Goal: Information Seeking & Learning: Check status

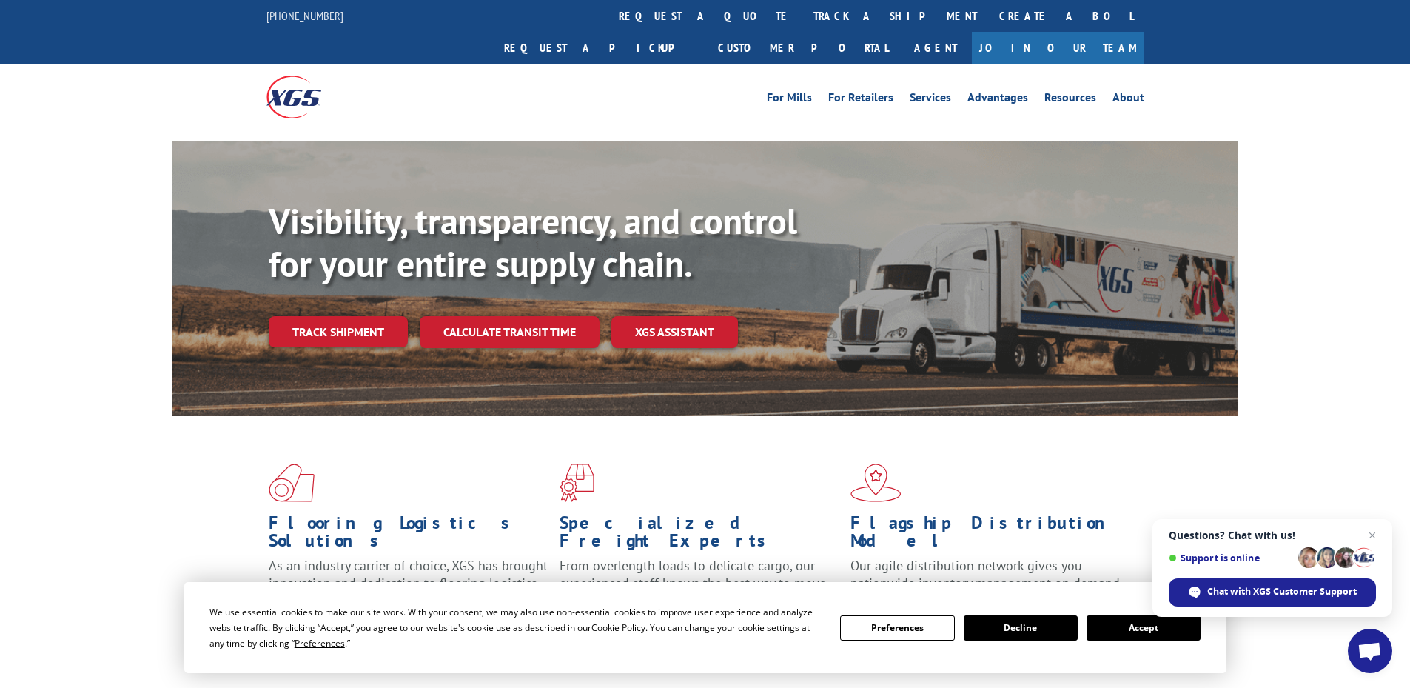
click at [1151, 629] on button "Accept" at bounding box center [1144, 627] width 114 height 25
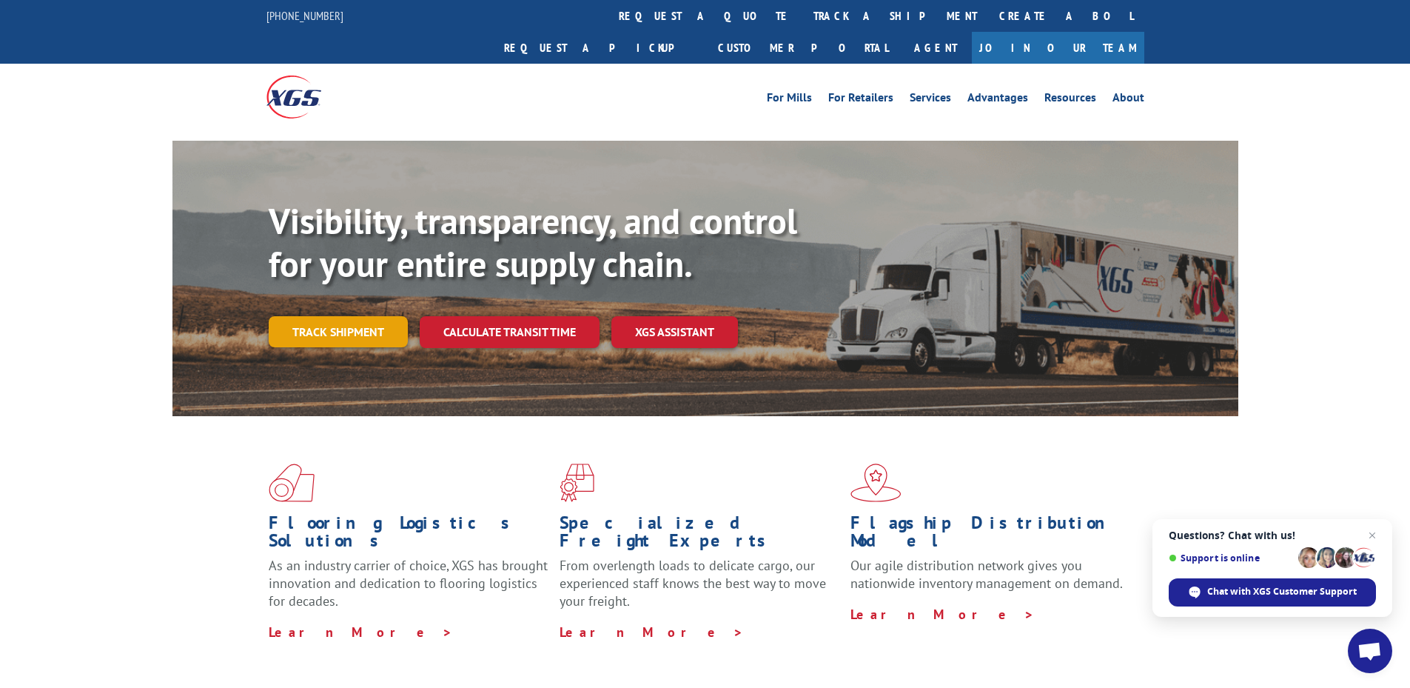
click at [309, 316] on link "Track shipment" at bounding box center [338, 331] width 139 height 31
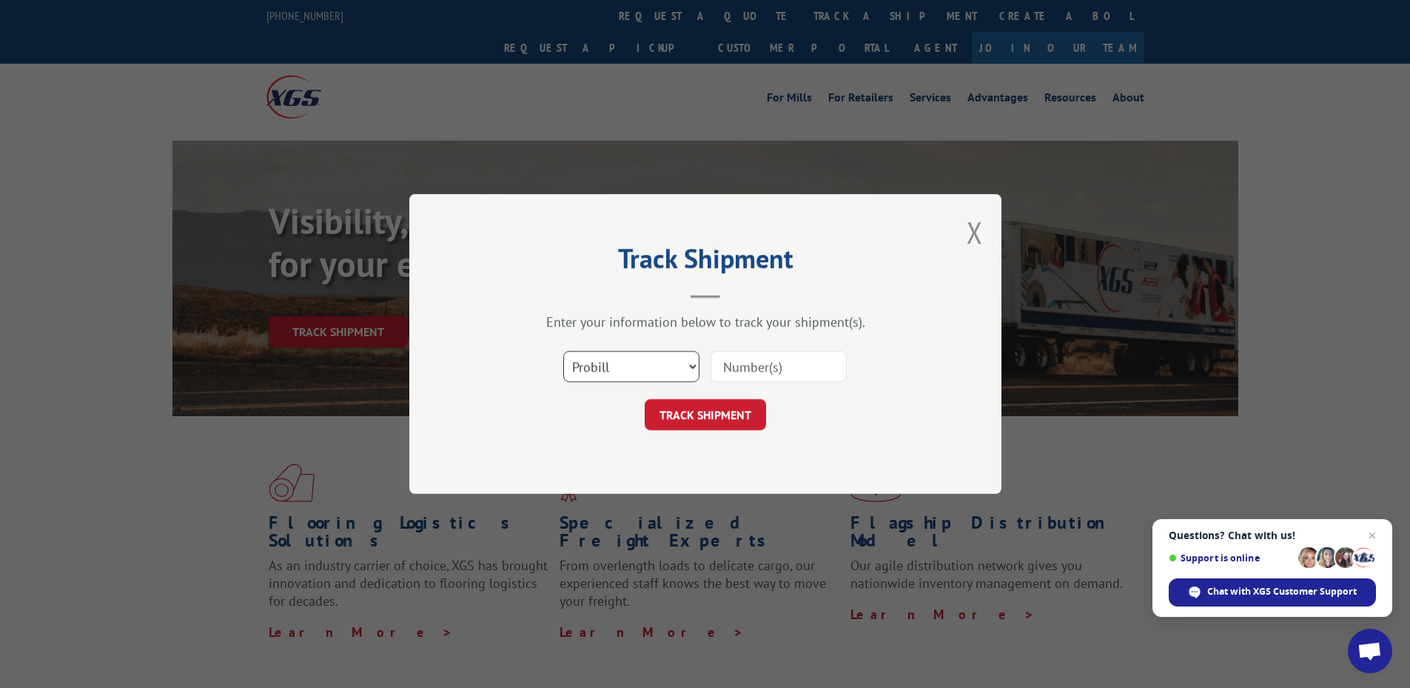
click at [681, 361] on select "Select category... Probill BOL PO" at bounding box center [631, 366] width 136 height 31
select select "bol"
click at [563, 351] on select "Select category... Probill BOL PO" at bounding box center [631, 366] width 136 height 31
click at [782, 372] on input at bounding box center [779, 366] width 136 height 31
type input "878448"
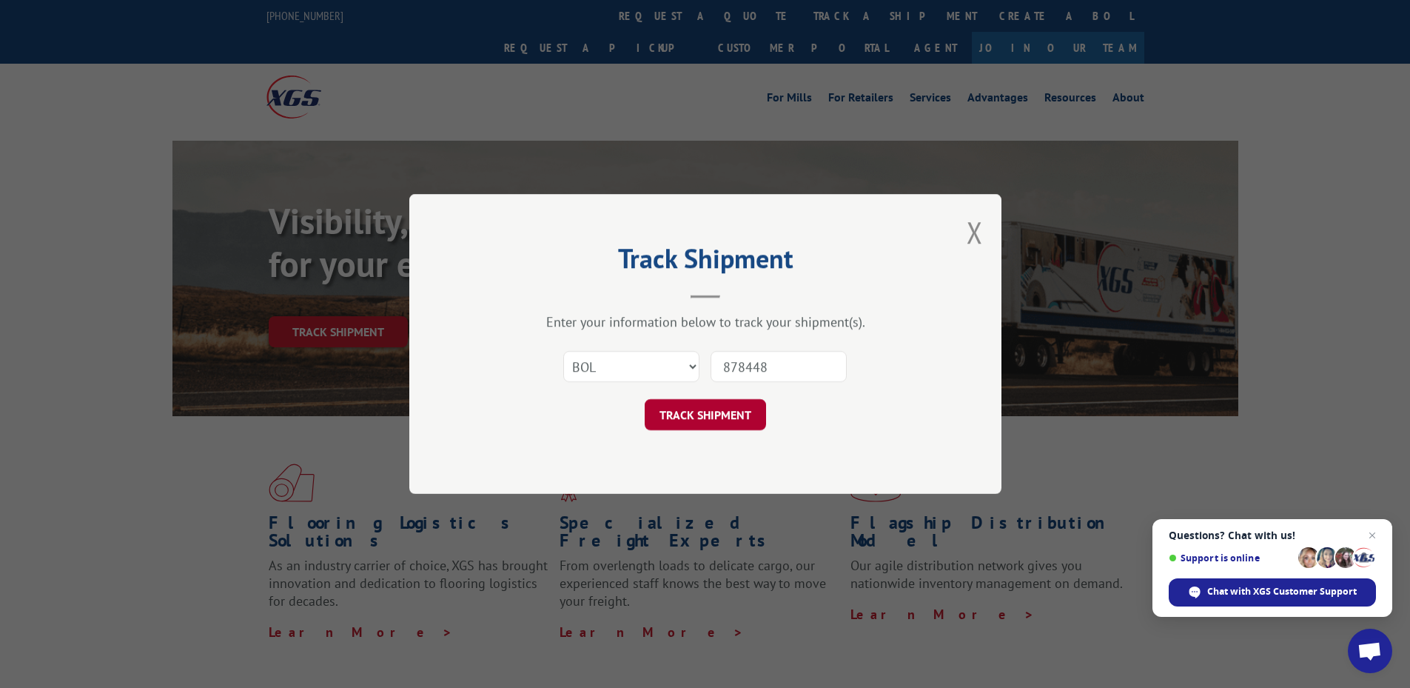
click at [710, 422] on button "TRACK SHIPMENT" at bounding box center [705, 414] width 121 height 31
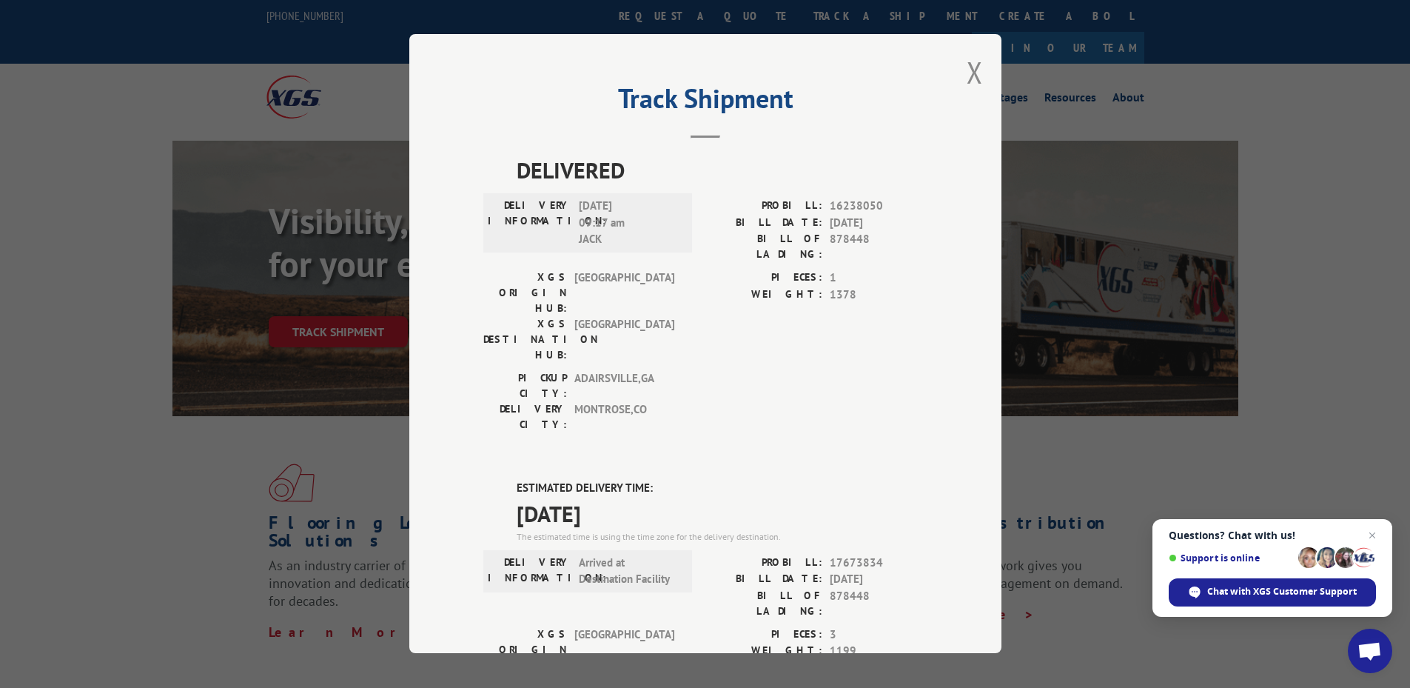
click at [958, 66] on div "Track Shipment DELIVERED DELIVERY INFORMATION: [DATE] 09:17 am [PERSON_NAME]: 1…" at bounding box center [705, 343] width 592 height 619
click at [967, 70] on button "Close modal" at bounding box center [975, 72] width 16 height 39
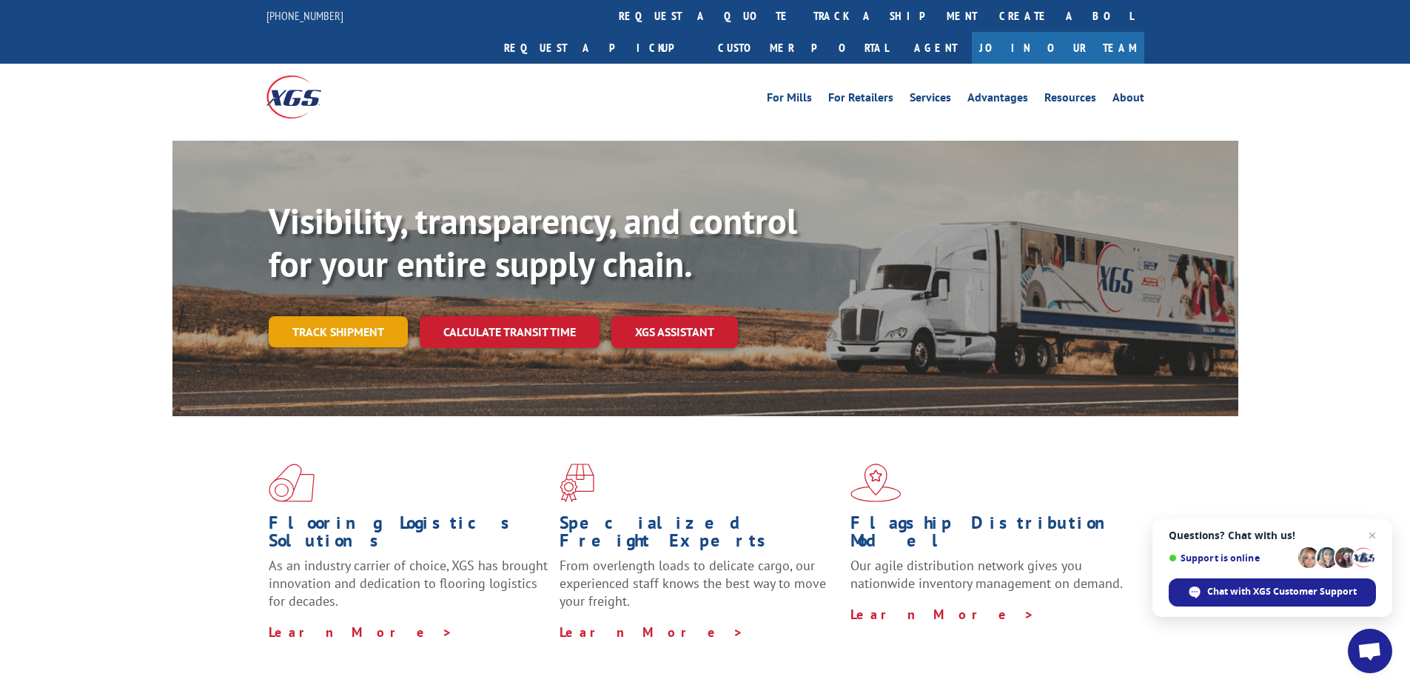
click at [360, 316] on link "Track shipment" at bounding box center [338, 331] width 139 height 31
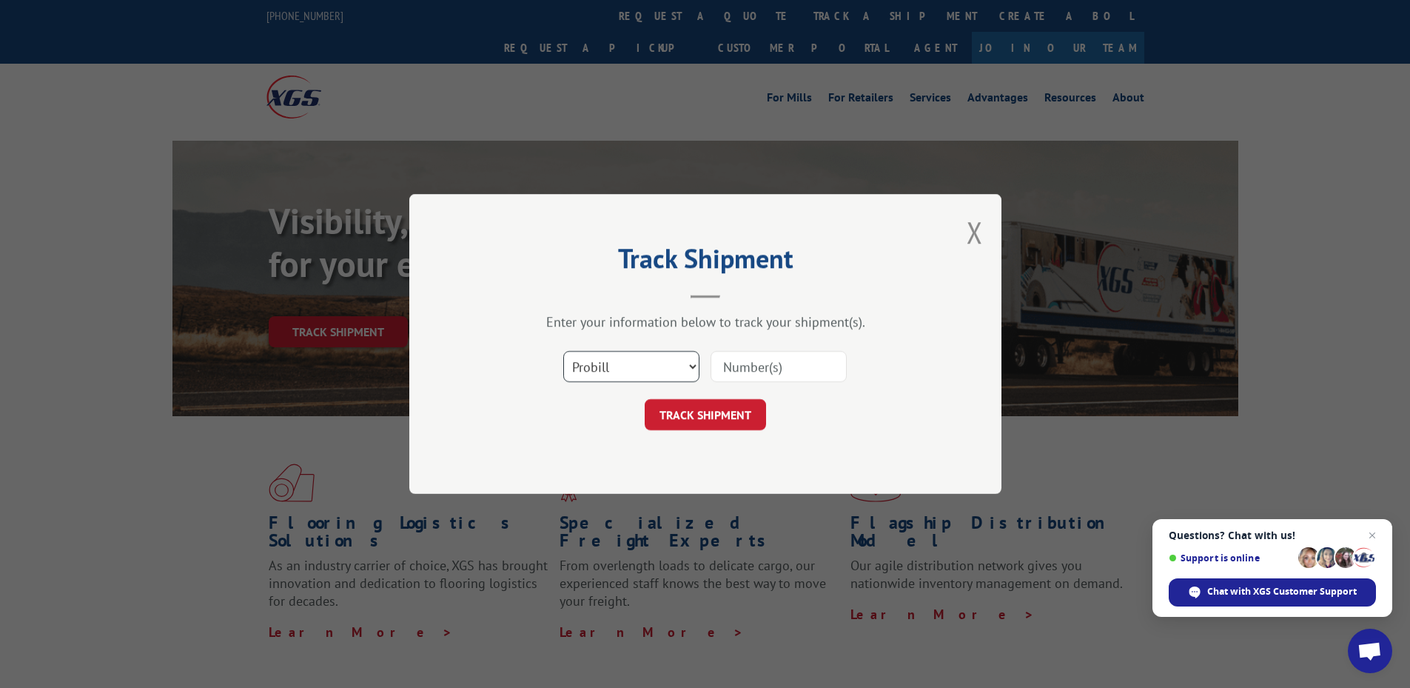
click at [620, 368] on select "Select category... Probill BOL PO" at bounding box center [631, 366] width 136 height 31
select select "bol"
click at [563, 351] on select "Select category... Probill BOL PO" at bounding box center [631, 366] width 136 height 31
click at [770, 371] on input at bounding box center [779, 366] width 136 height 31
type input "881613"
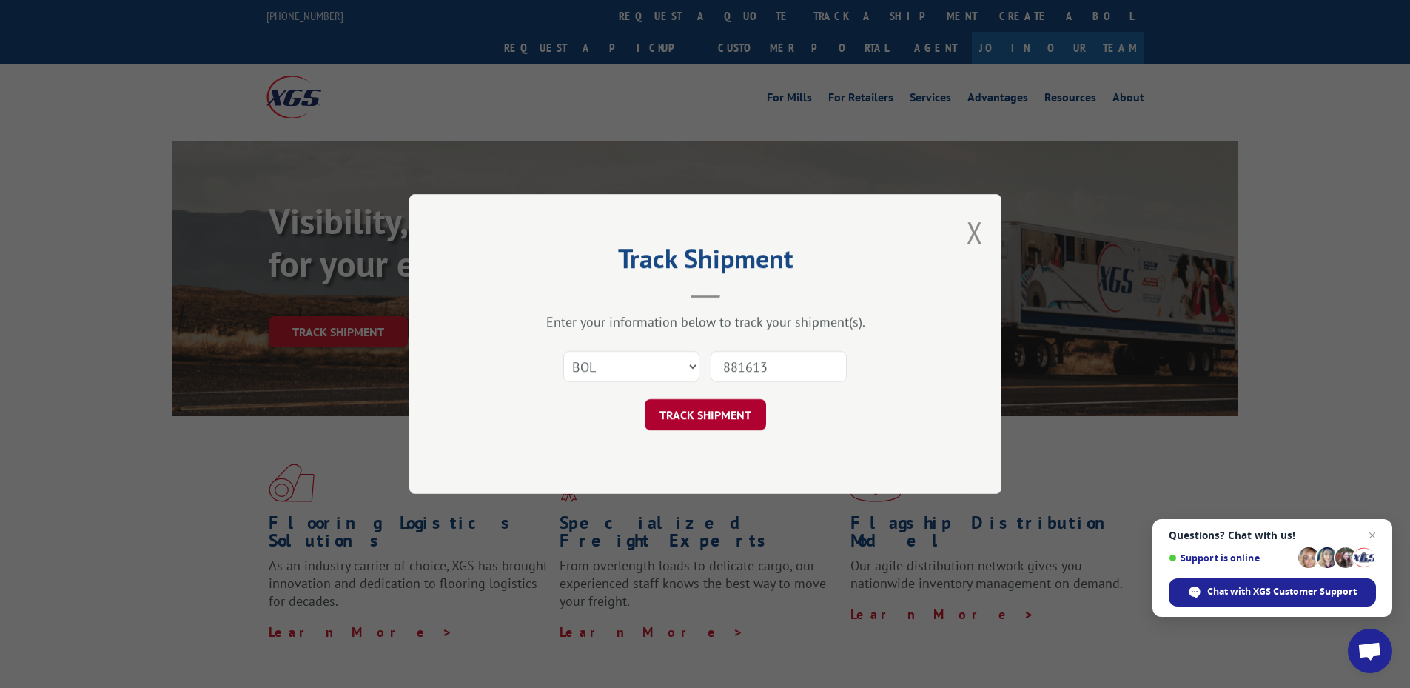
click at [697, 423] on button "TRACK SHIPMENT" at bounding box center [705, 414] width 121 height 31
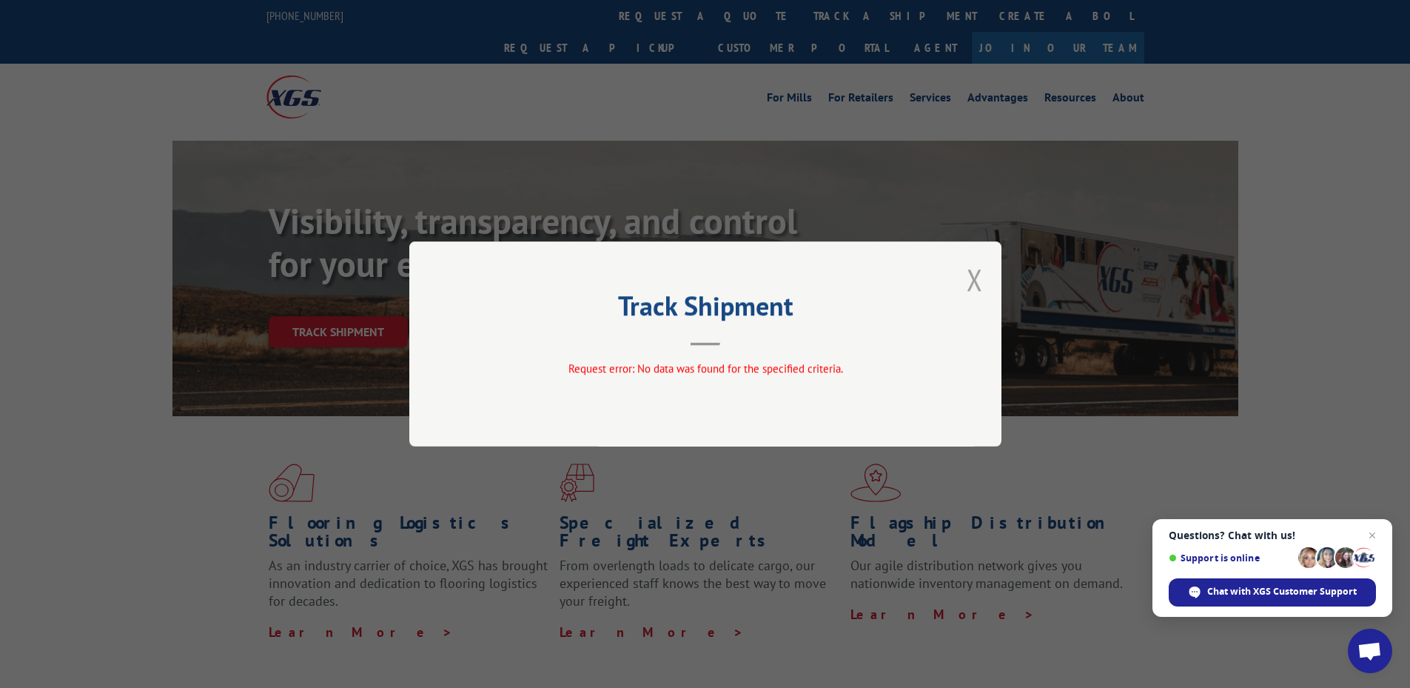
click at [972, 286] on button "Close modal" at bounding box center [975, 279] width 16 height 39
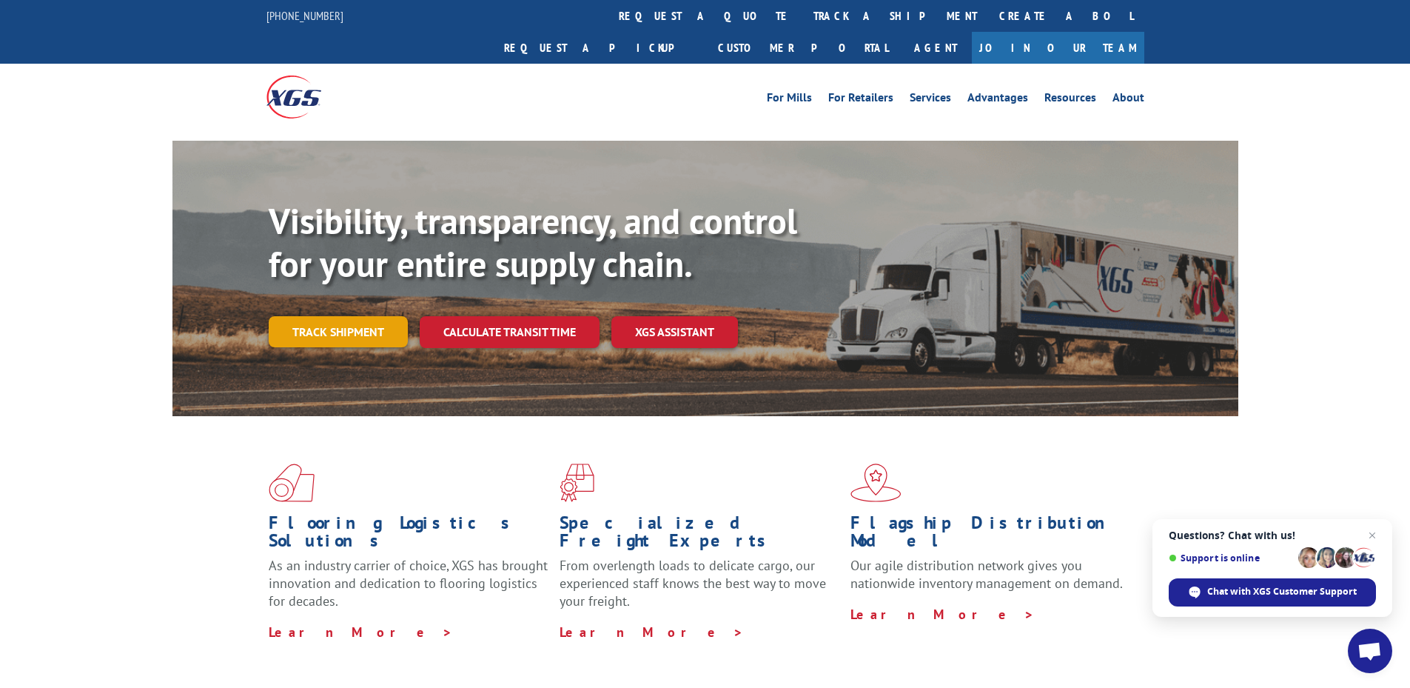
click at [320, 316] on link "Track shipment" at bounding box center [338, 331] width 139 height 31
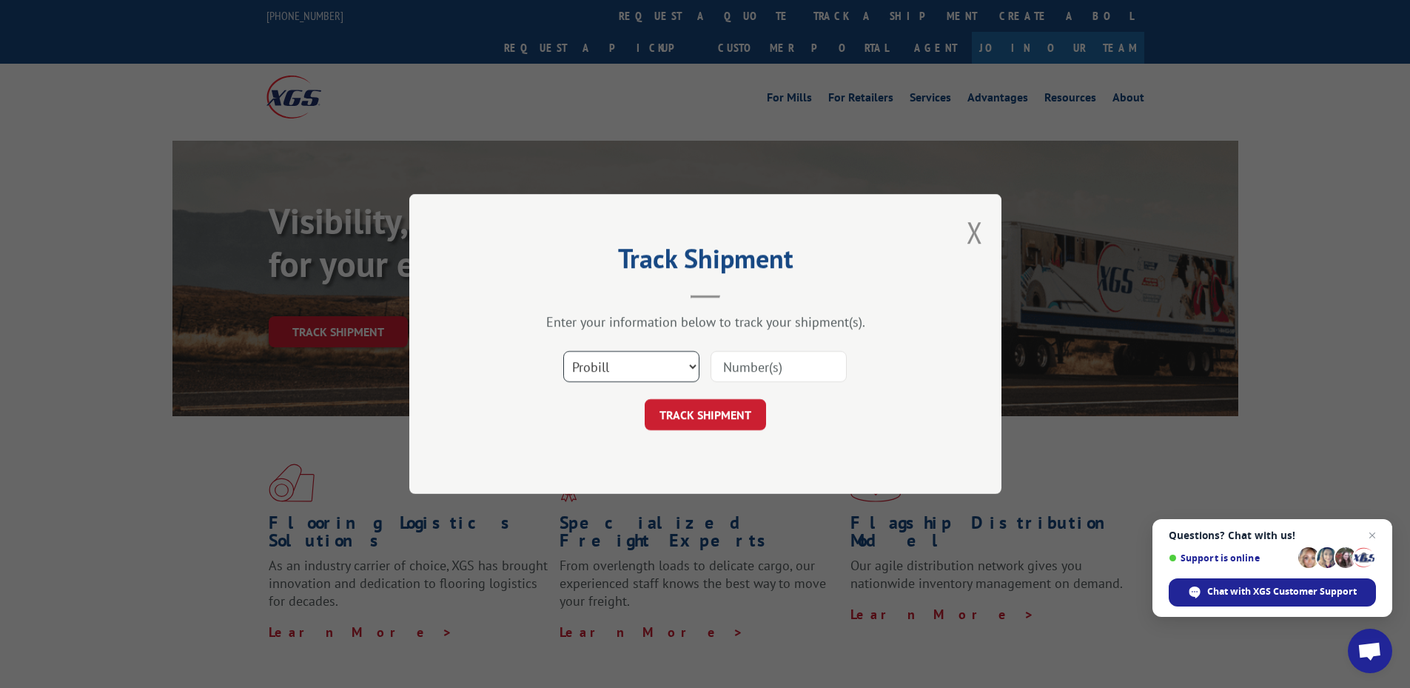
click at [682, 367] on select "Select category... Probill BOL PO" at bounding box center [631, 366] width 136 height 31
select select "po"
click at [563, 351] on select "Select category... Probill BOL PO" at bounding box center [631, 366] width 136 height 31
click at [746, 365] on input at bounding box center [779, 366] width 136 height 31
type input "503273"
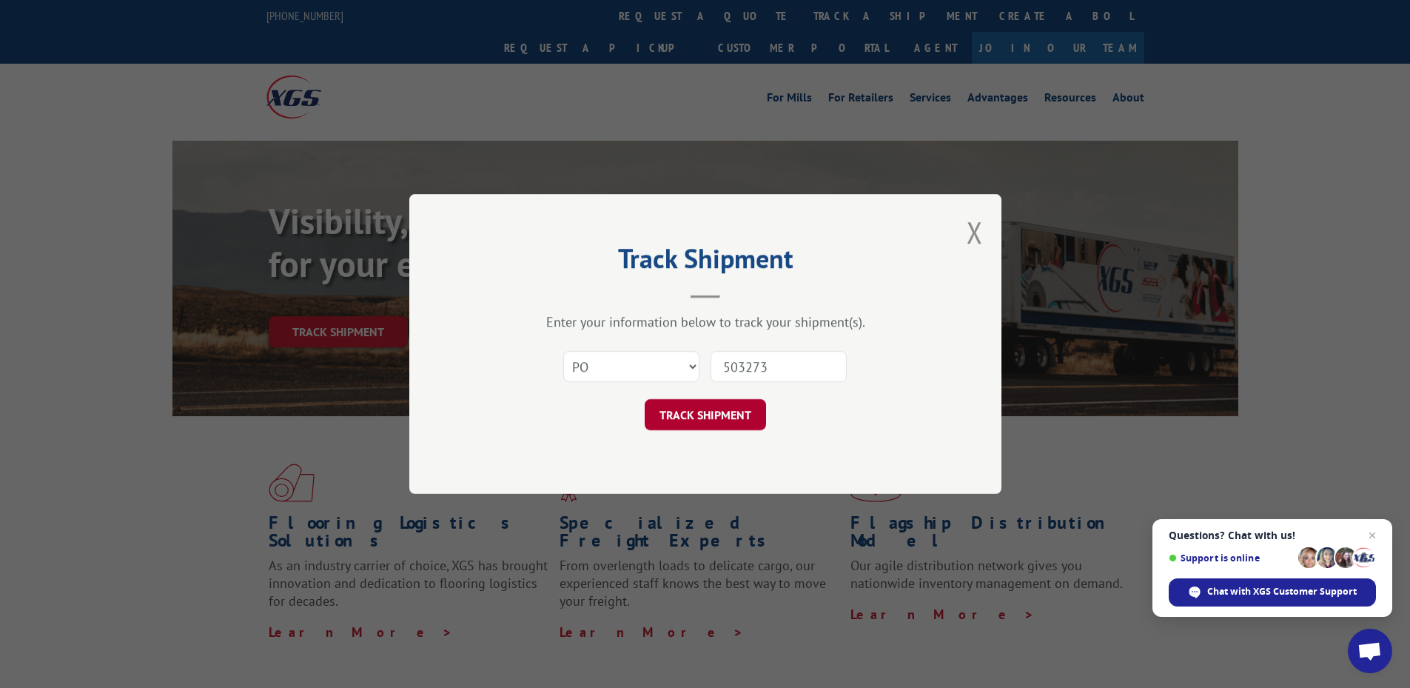
click at [705, 413] on button "TRACK SHIPMENT" at bounding box center [705, 414] width 121 height 31
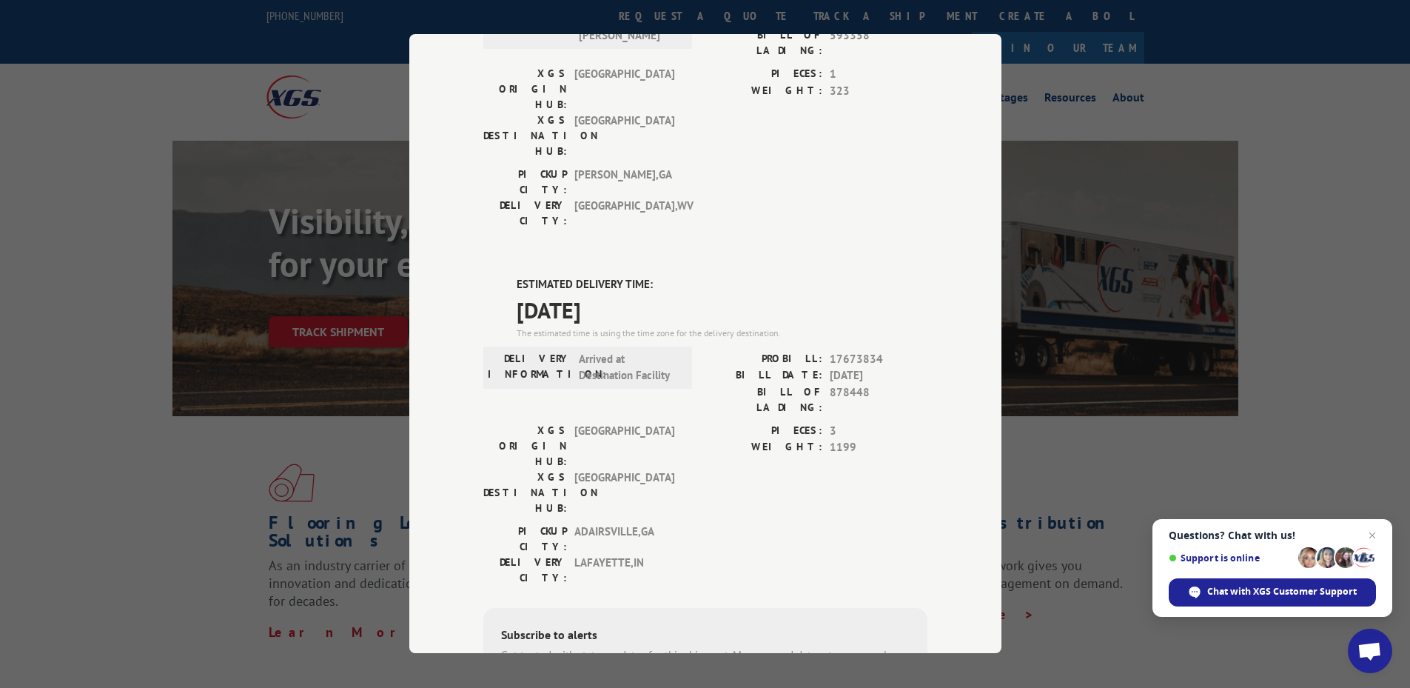
scroll to position [310, 0]
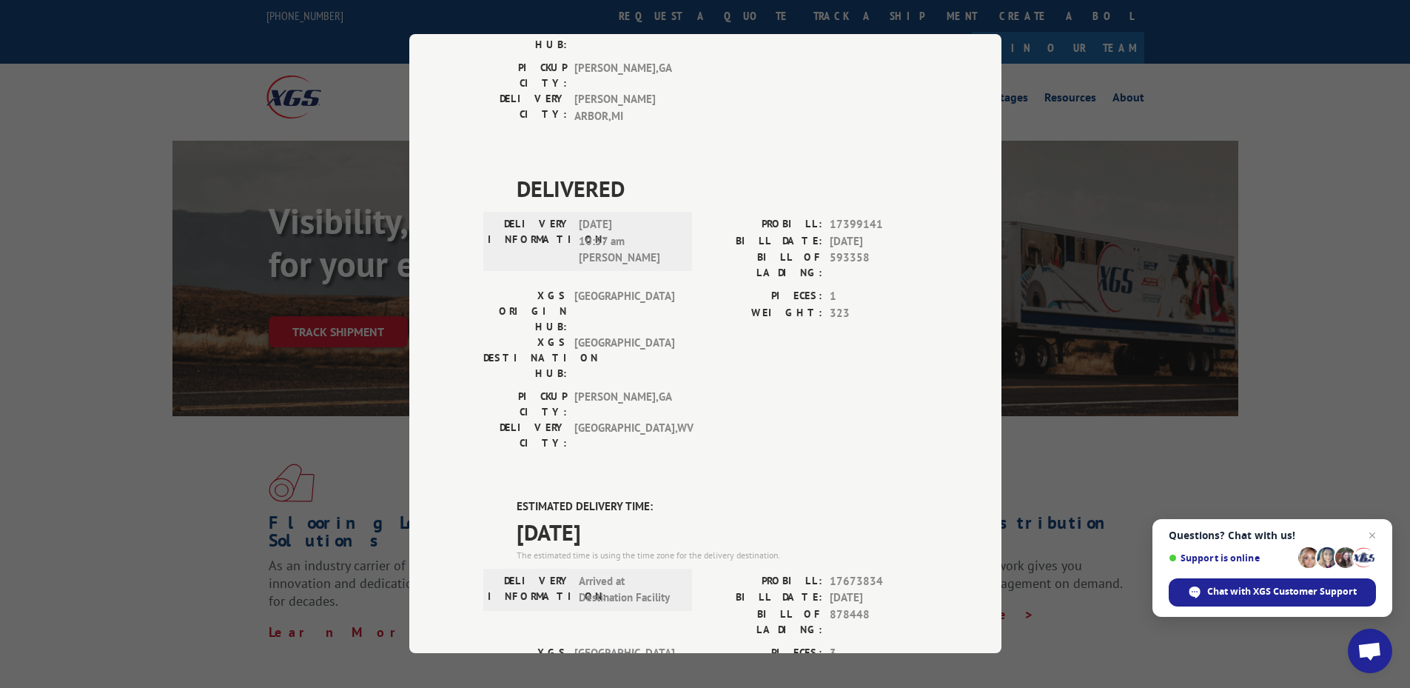
click at [1184, 121] on div "Track Shipment DELIVERED DELIVERY INFORMATION: [DATE] 03:32 pm [PERSON_NAME]: 1…" at bounding box center [705, 344] width 1410 height 688
click at [1009, 71] on div "Track Shipment DELIVERED DELIVERY INFORMATION: [DATE] 03:32 pm [PERSON_NAME]: 1…" at bounding box center [705, 344] width 1410 height 688
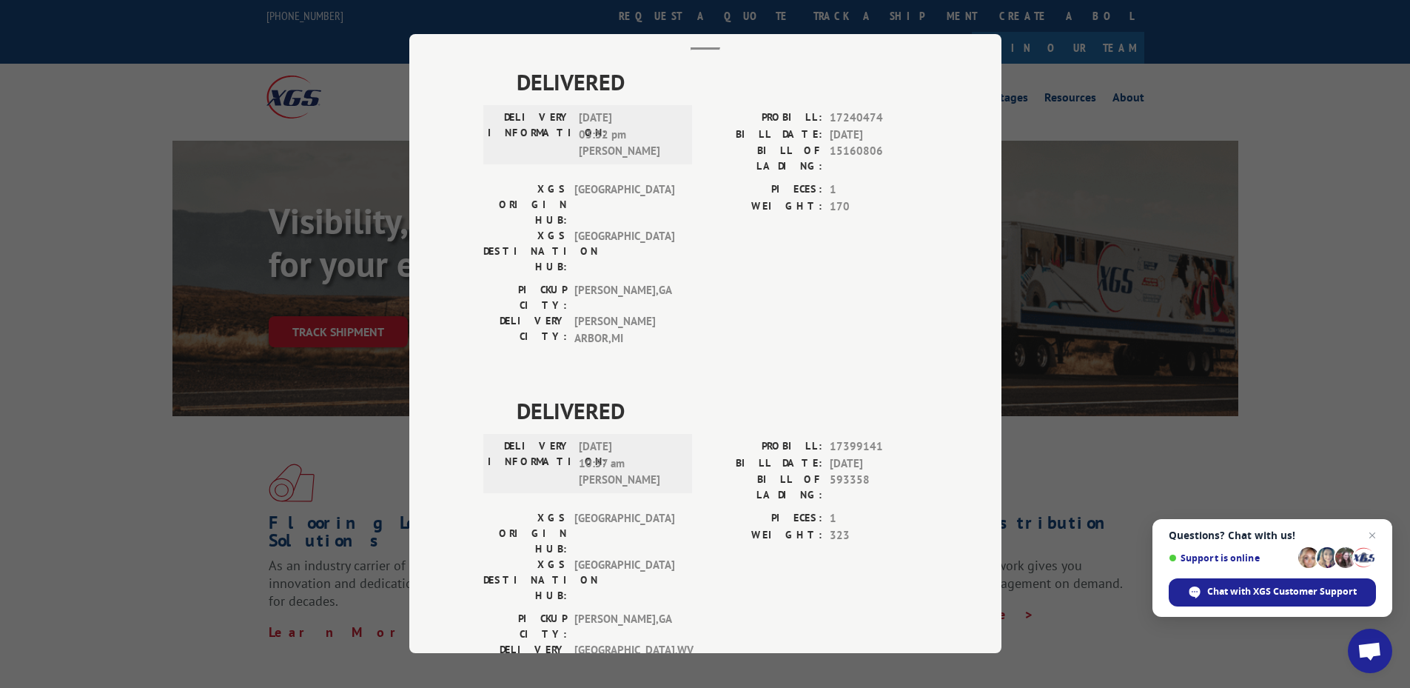
scroll to position [0, 0]
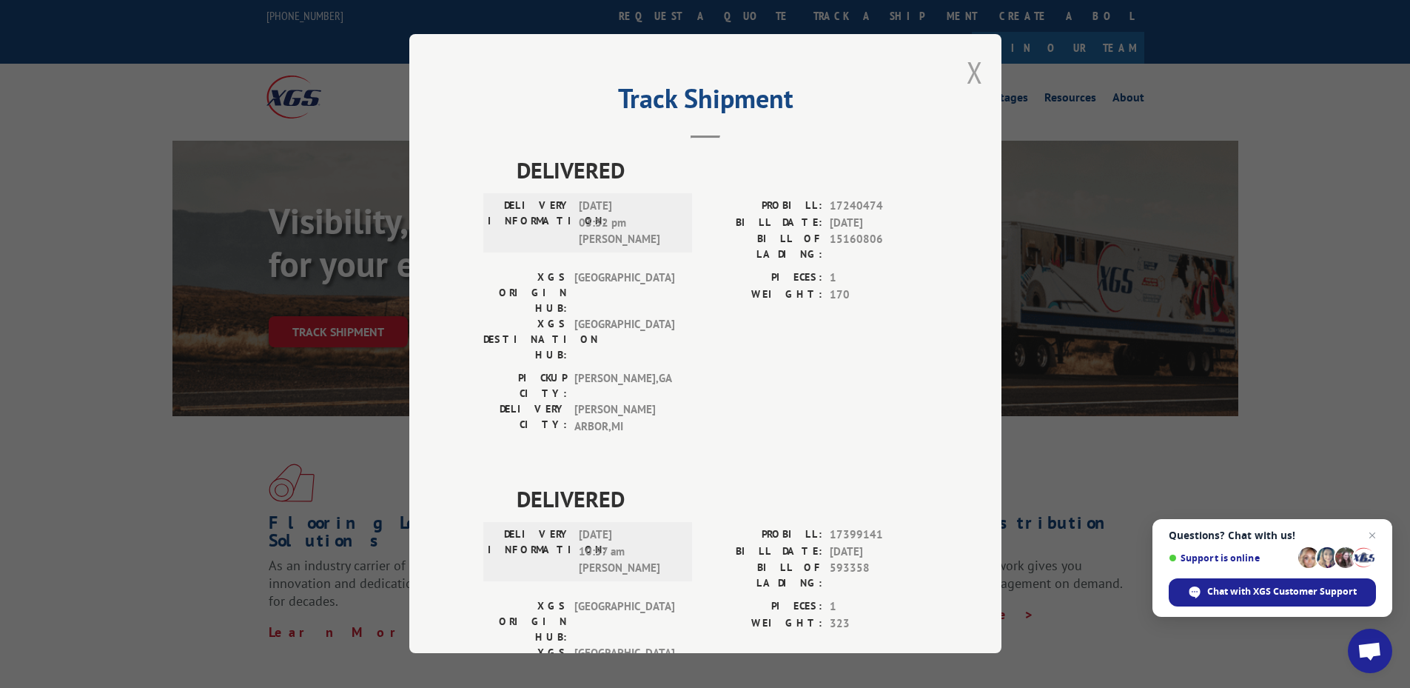
click at [967, 76] on button "Close modal" at bounding box center [975, 72] width 16 height 39
